Goal: Task Accomplishment & Management: Manage account settings

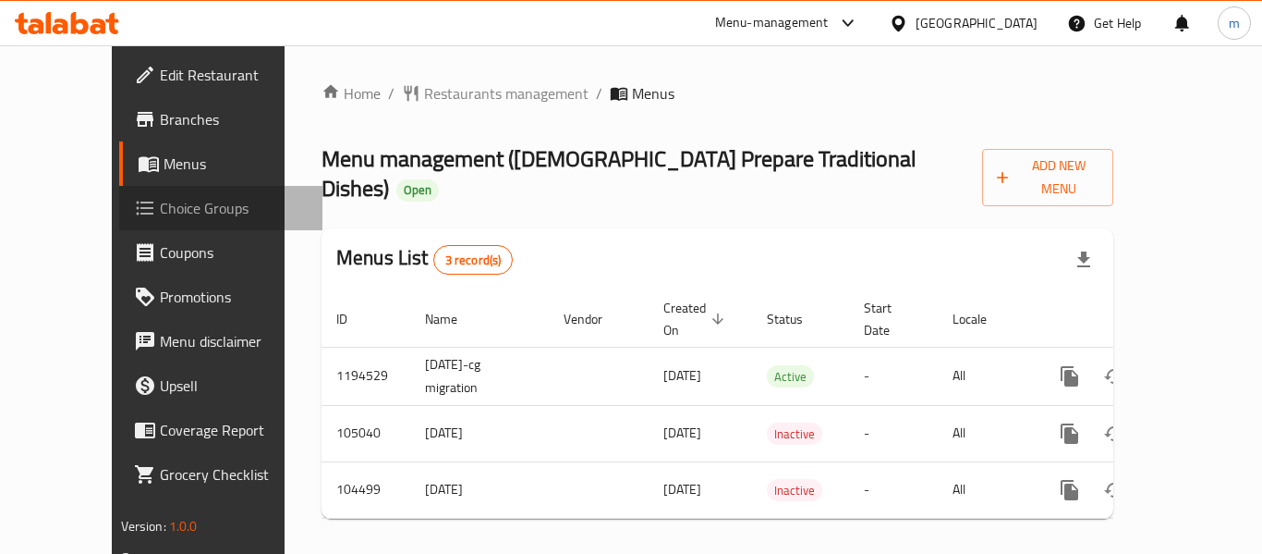
click at [160, 206] on span "Choice Groups" at bounding box center [234, 208] width 148 height 22
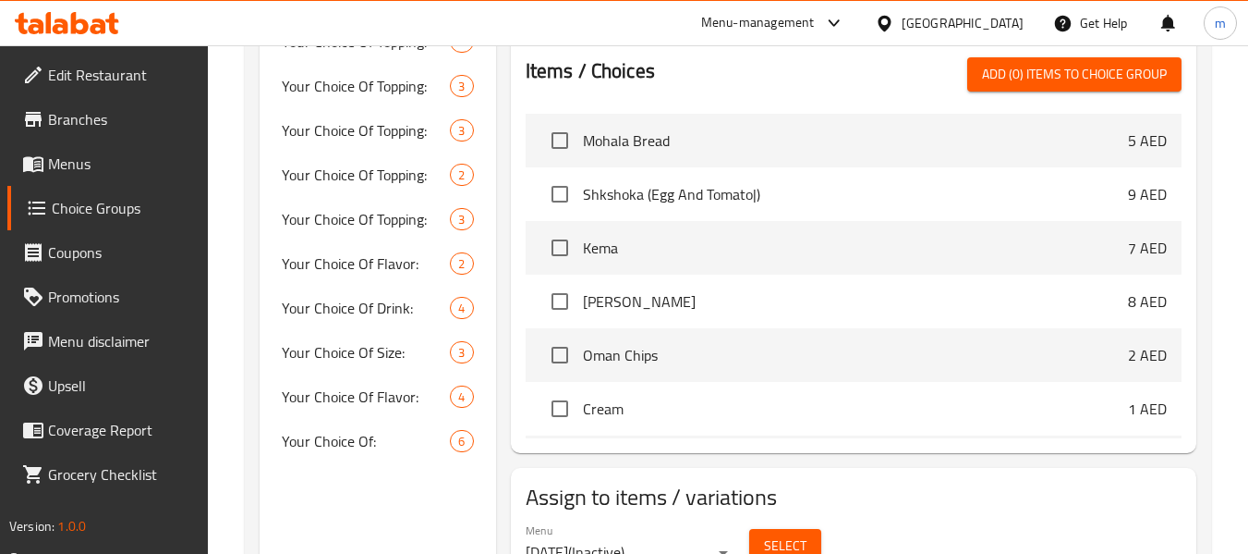
scroll to position [657, 0]
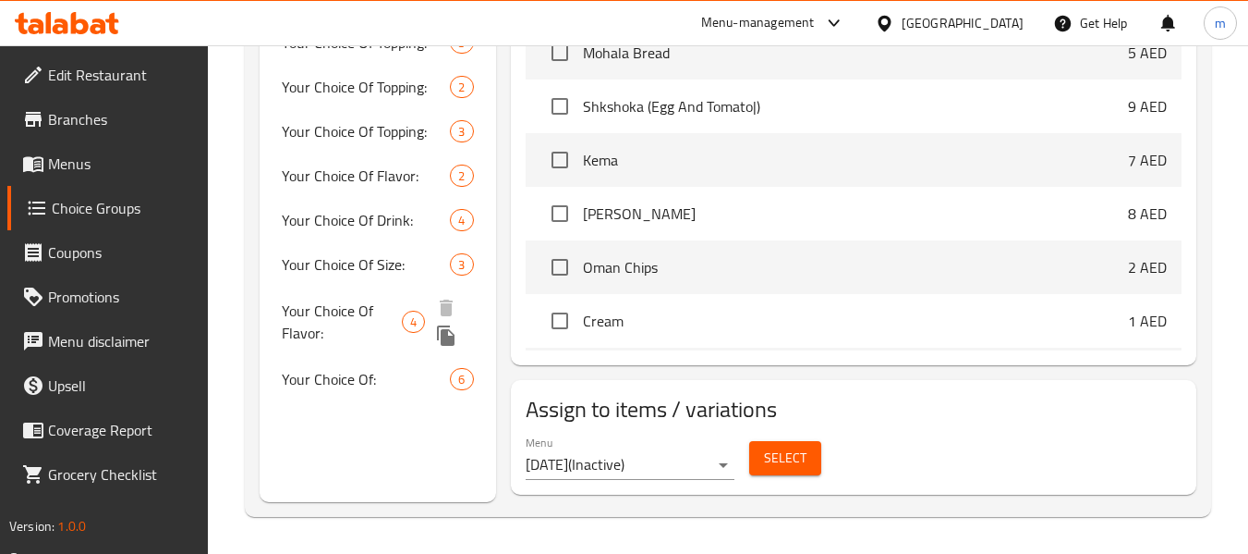
click at [351, 317] on span "Your Choice Of Flavor:" at bounding box center [342, 321] width 120 height 44
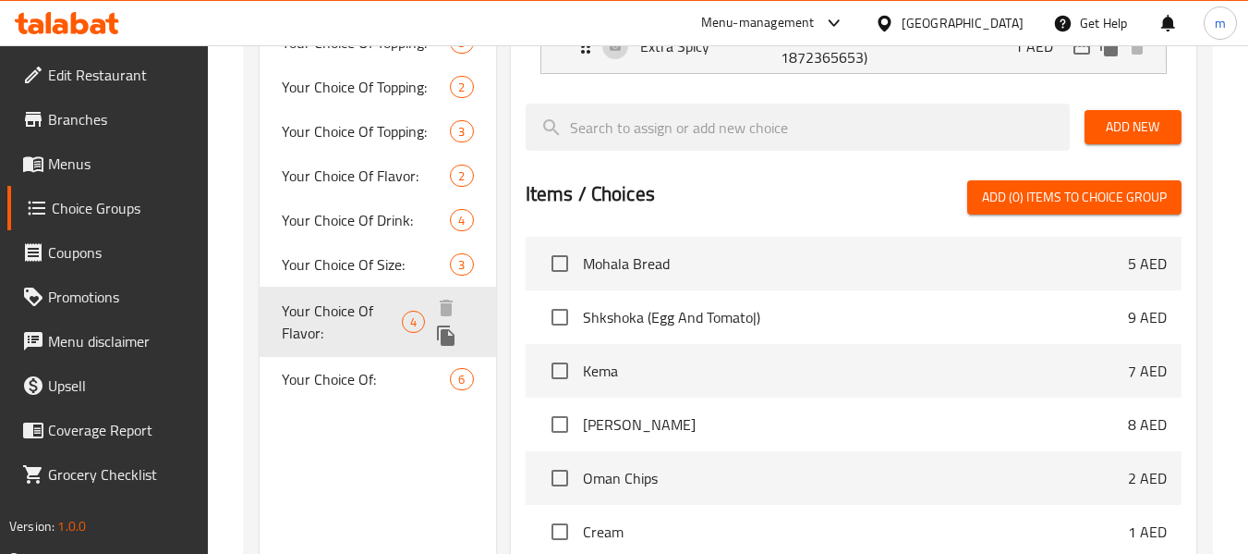
type input "Your Choice Of Flavor:"
type input "اختيارك من النكهة:"
type input "1"
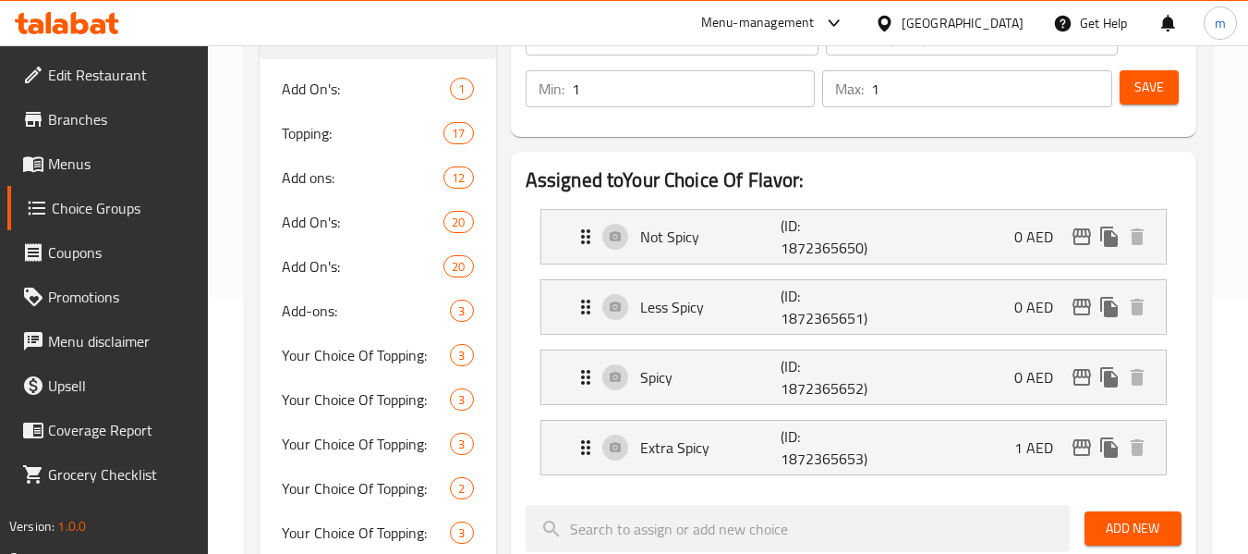
scroll to position [103, 0]
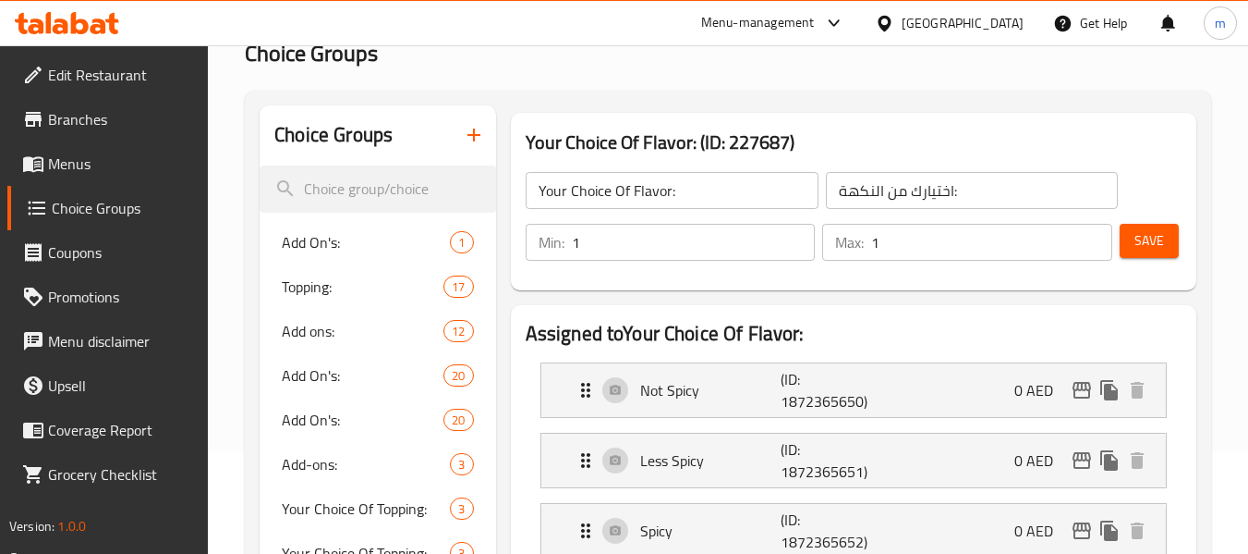
click at [77, 9] on div at bounding box center [67, 23] width 134 height 37
click at [73, 27] on icon at bounding box center [80, 23] width 18 height 22
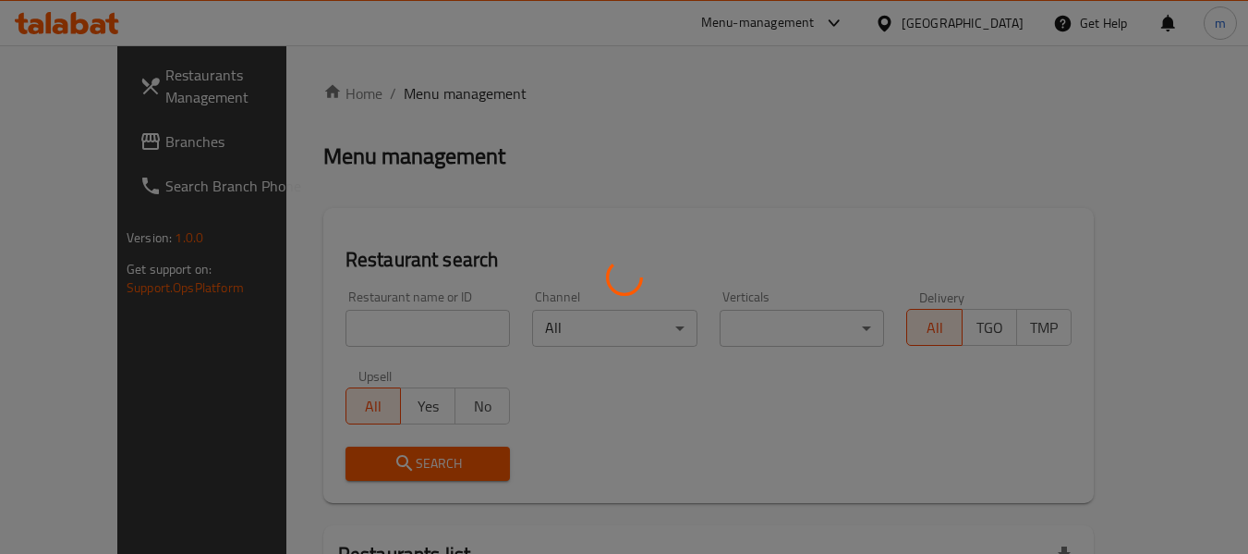
scroll to position [103, 0]
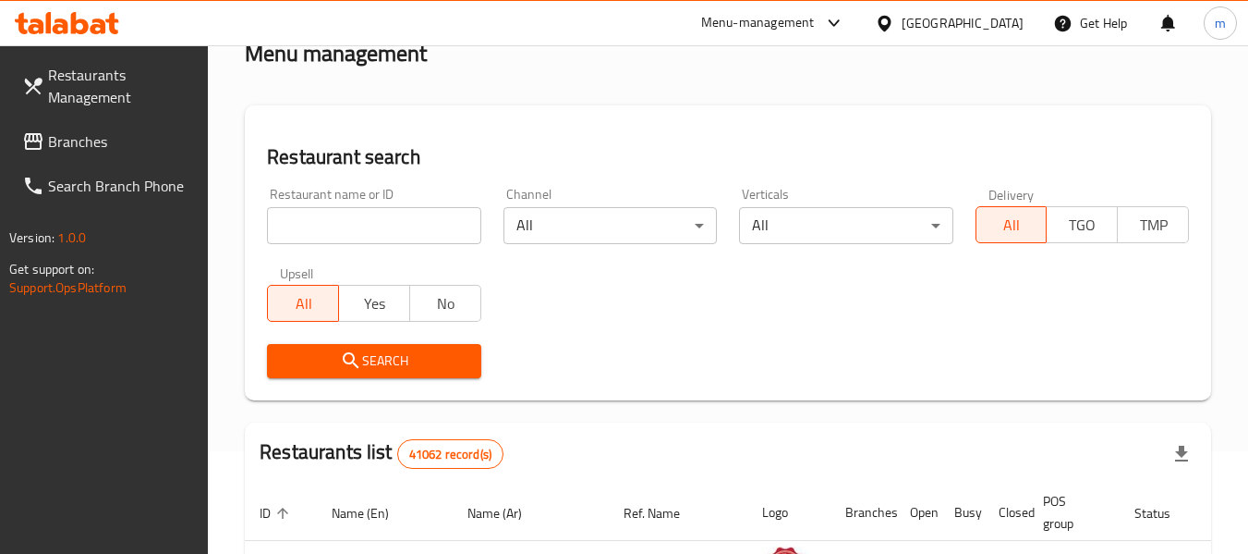
click at [362, 218] on input "search" at bounding box center [373, 225] width 213 height 37
paste input "740110"
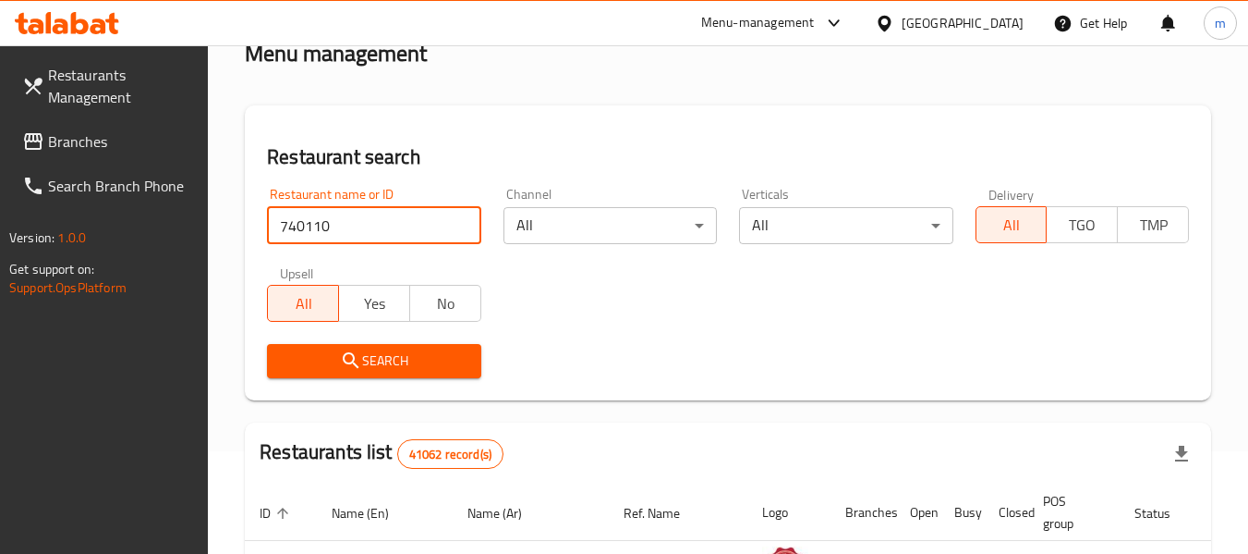
type input "740110"
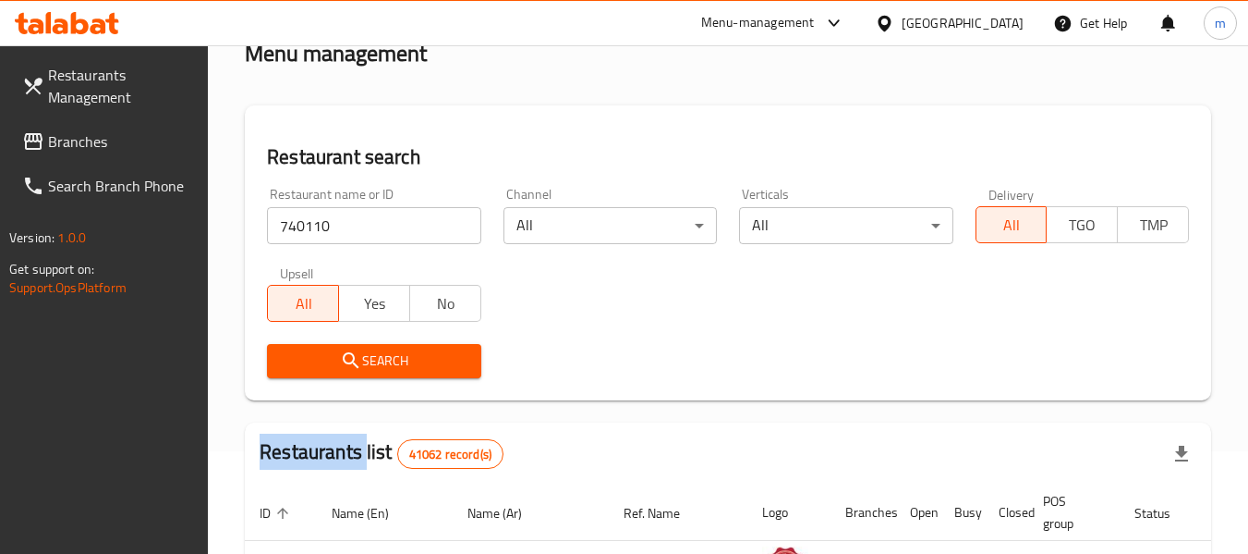
click at [348, 342] on div "Search" at bounding box center [374, 361] width 236 height 56
click at [350, 356] on icon "submit" at bounding box center [351, 360] width 22 height 22
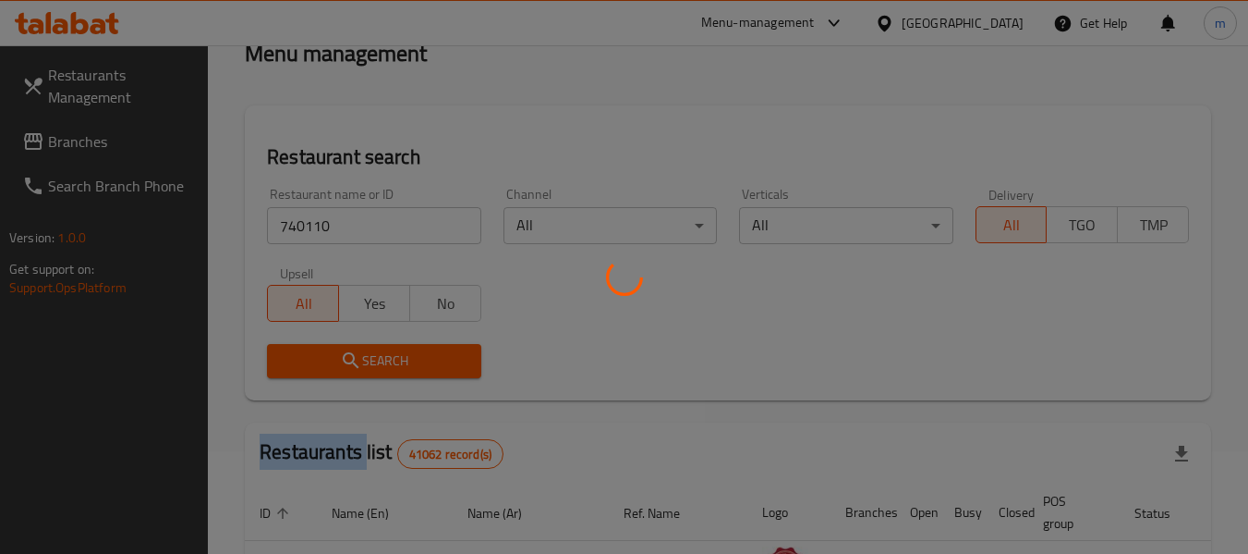
click at [350, 356] on div at bounding box center [624, 277] width 1248 height 554
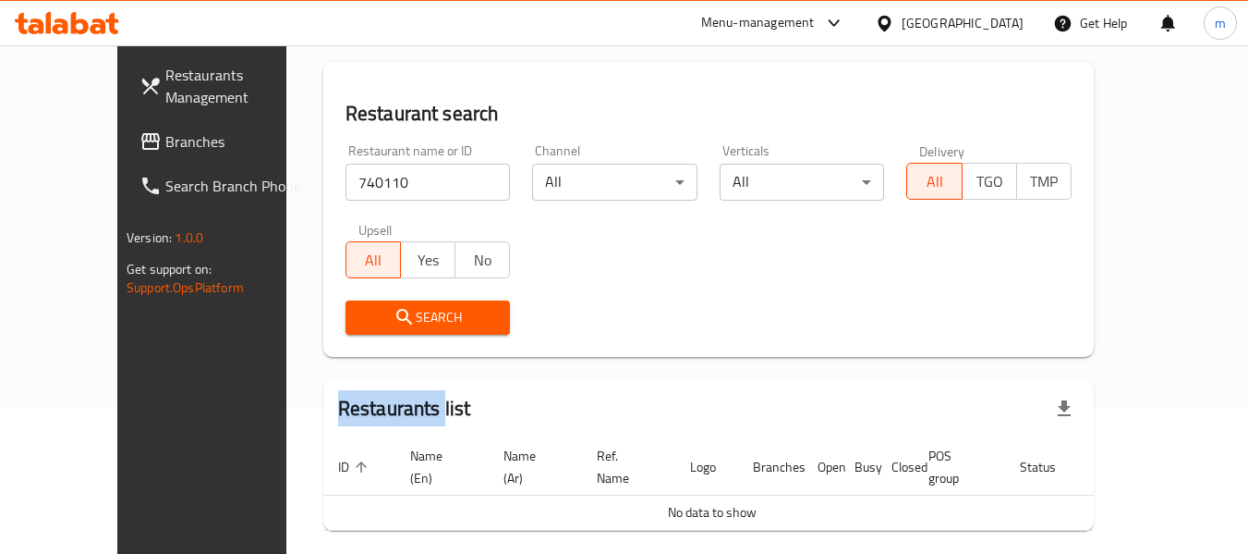
scroll to position [201, 0]
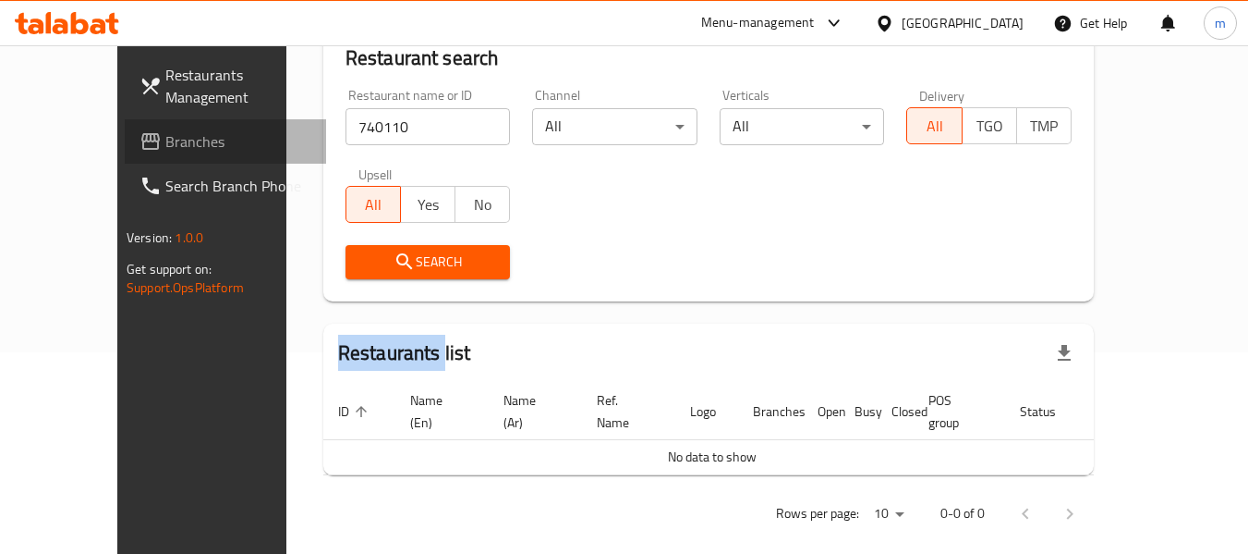
click at [125, 122] on link "Branches" at bounding box center [225, 141] width 201 height 44
